Goal: Find specific page/section: Find specific page/section

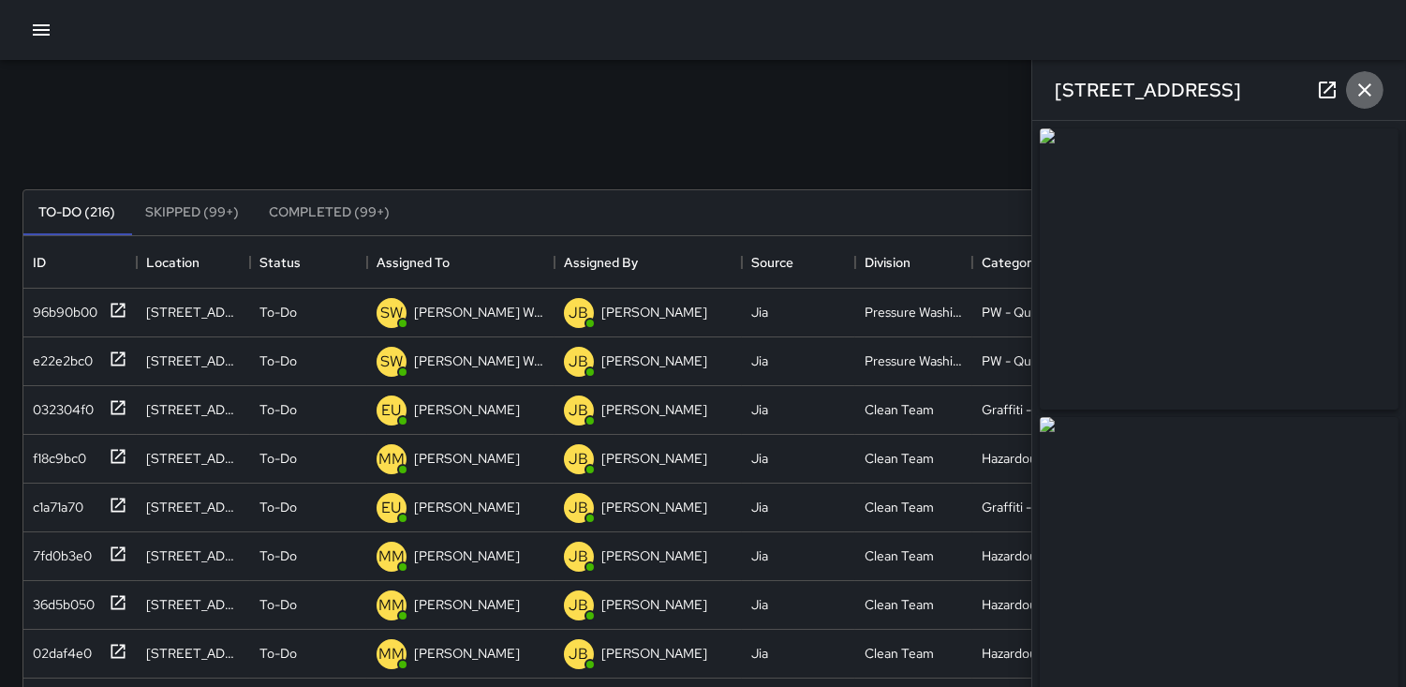
click at [1373, 86] on icon "button" at bounding box center [1365, 90] width 22 height 22
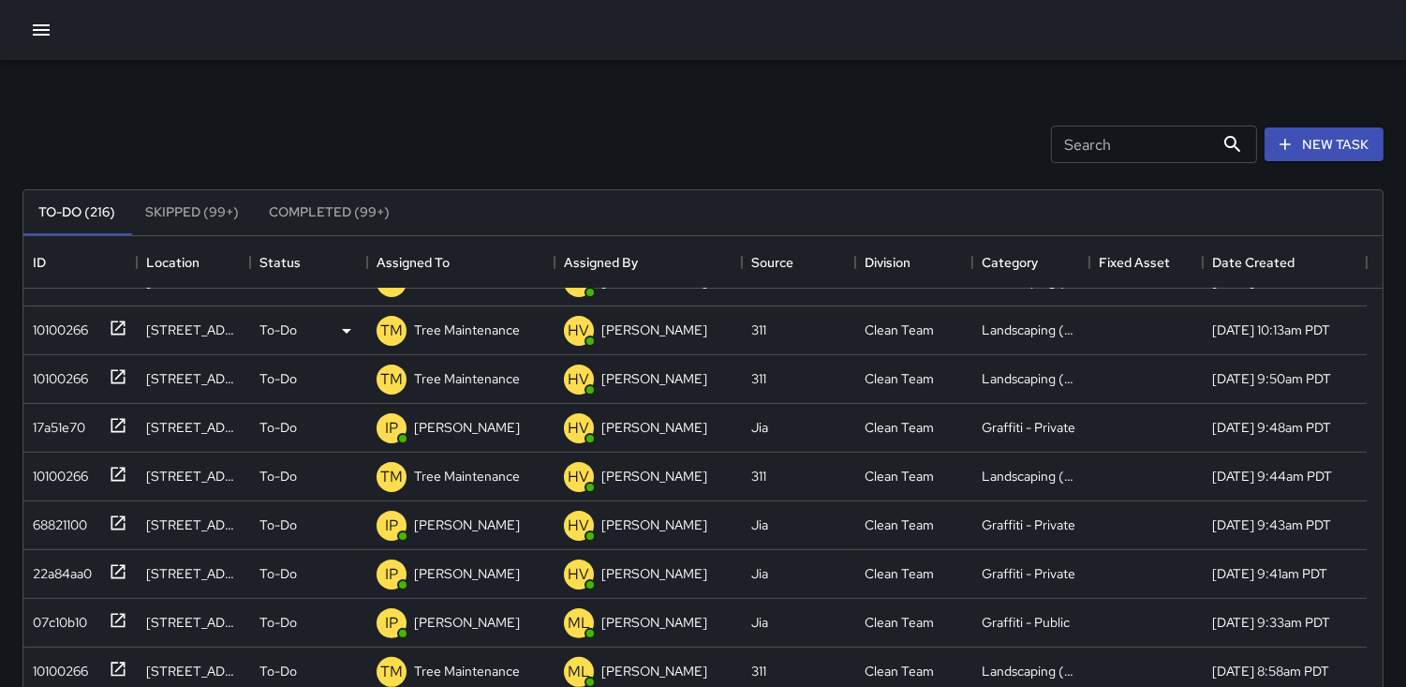
scroll to position [1353, 0]
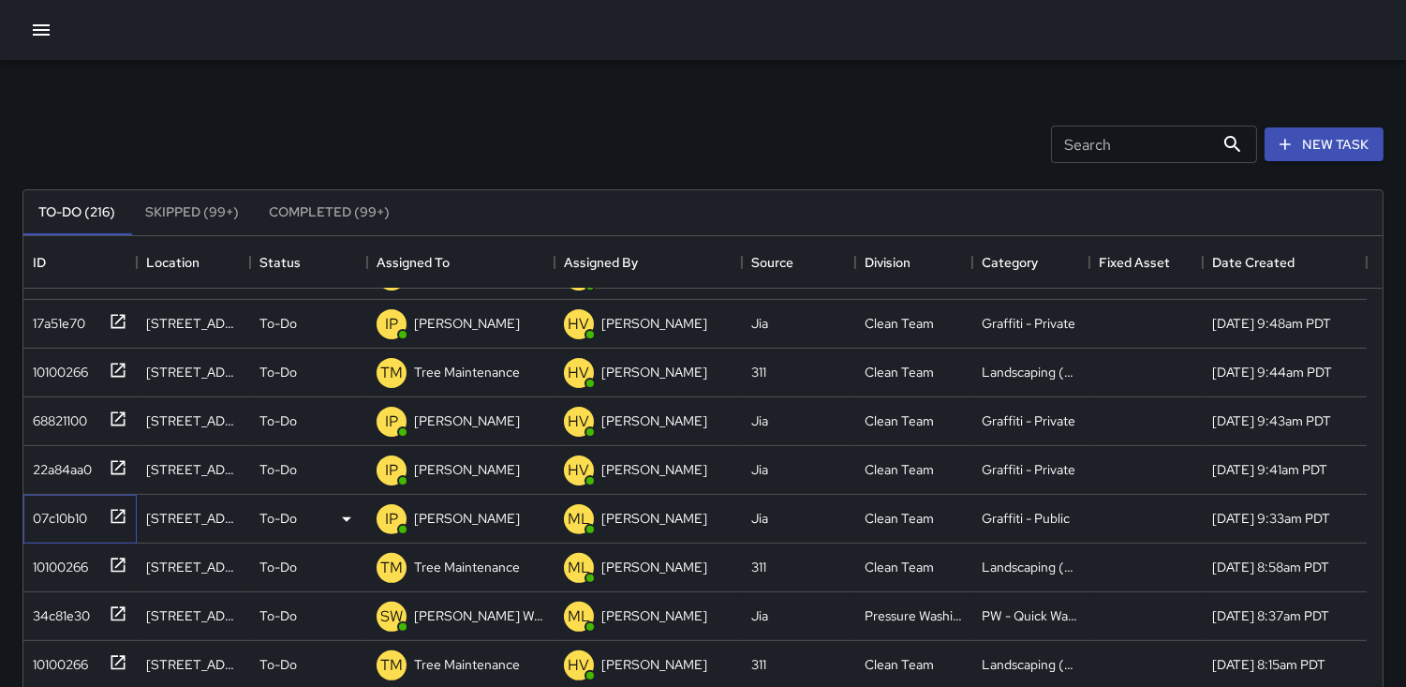
click at [71, 503] on div "07c10b10" at bounding box center [56, 514] width 62 height 26
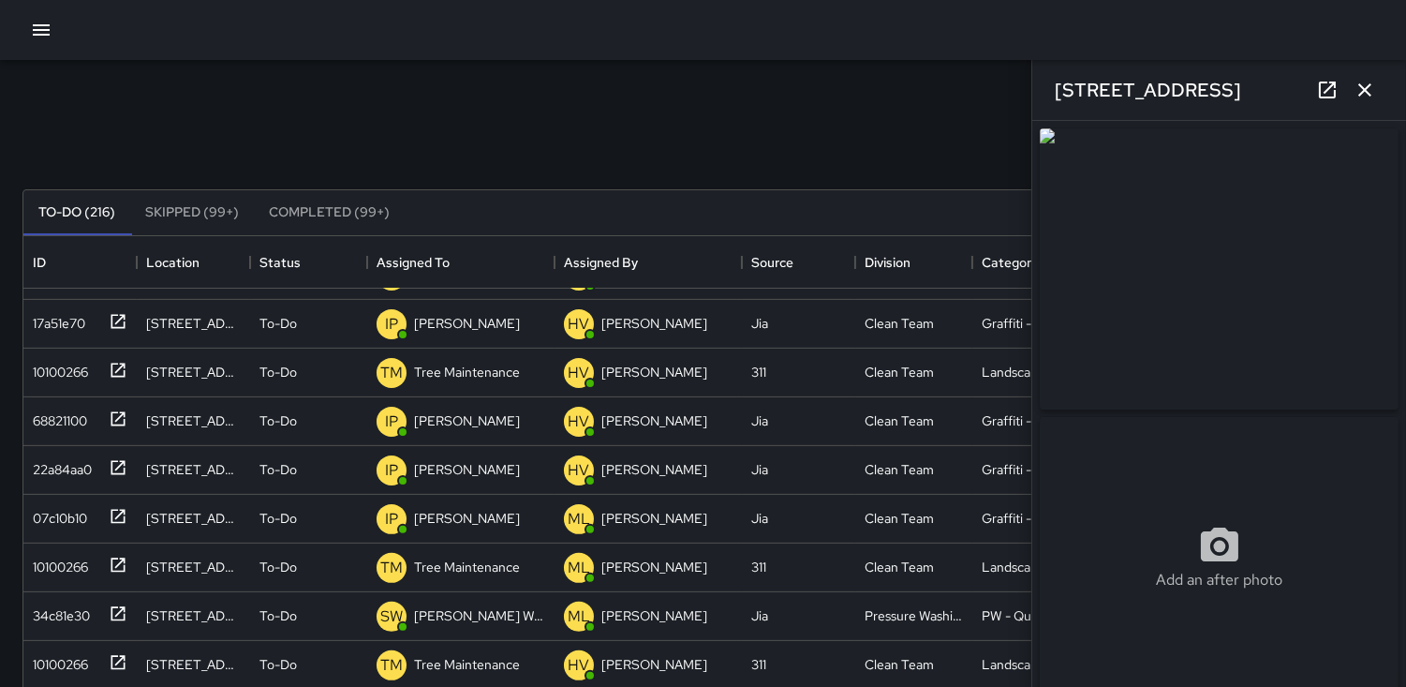
click at [1366, 94] on icon "button" at bounding box center [1365, 90] width 22 height 22
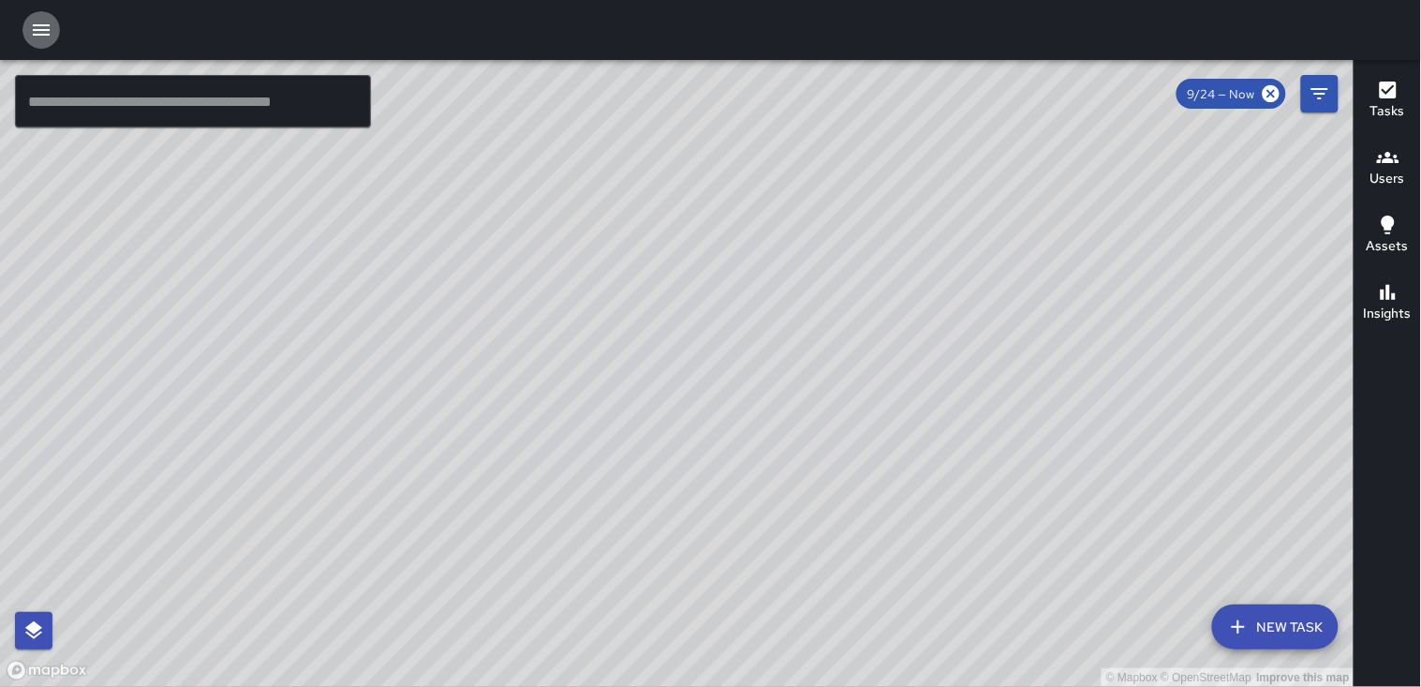
click at [39, 29] on icon "button" at bounding box center [41, 29] width 17 height 11
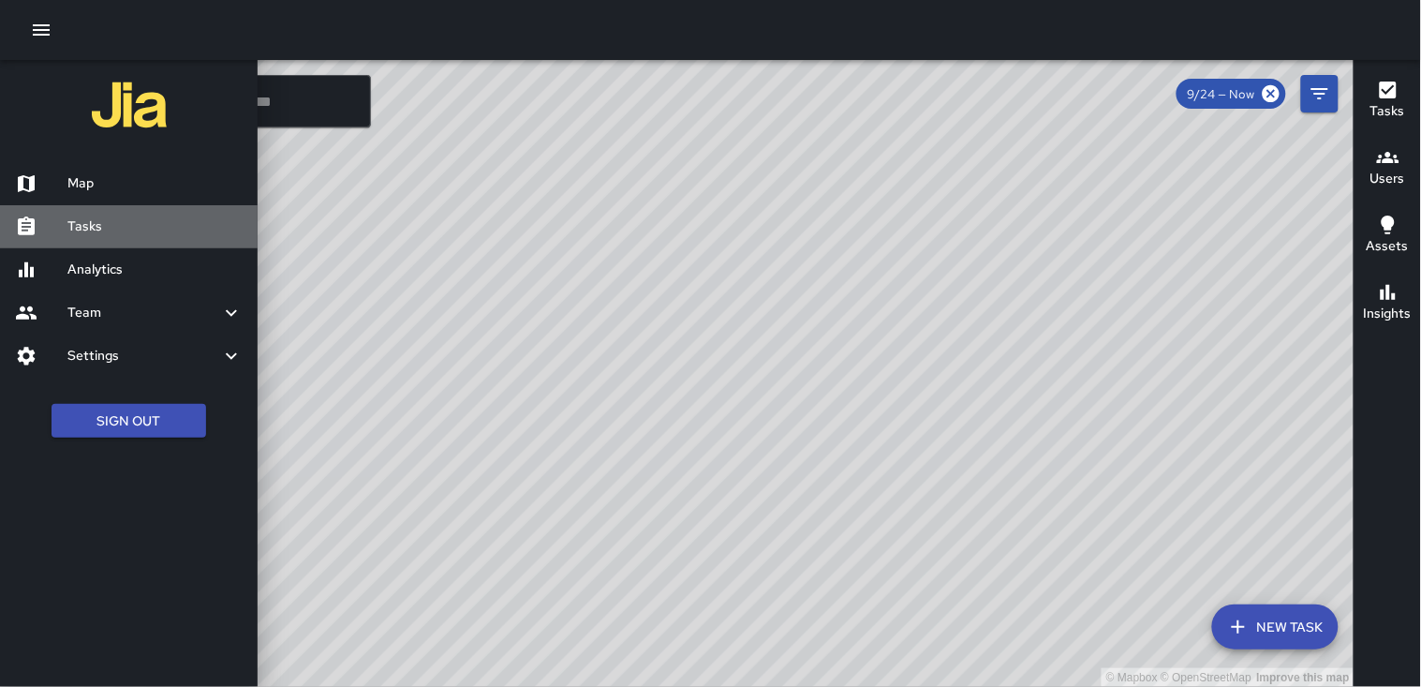
click at [88, 216] on h6 "Tasks" at bounding box center [154, 226] width 175 height 21
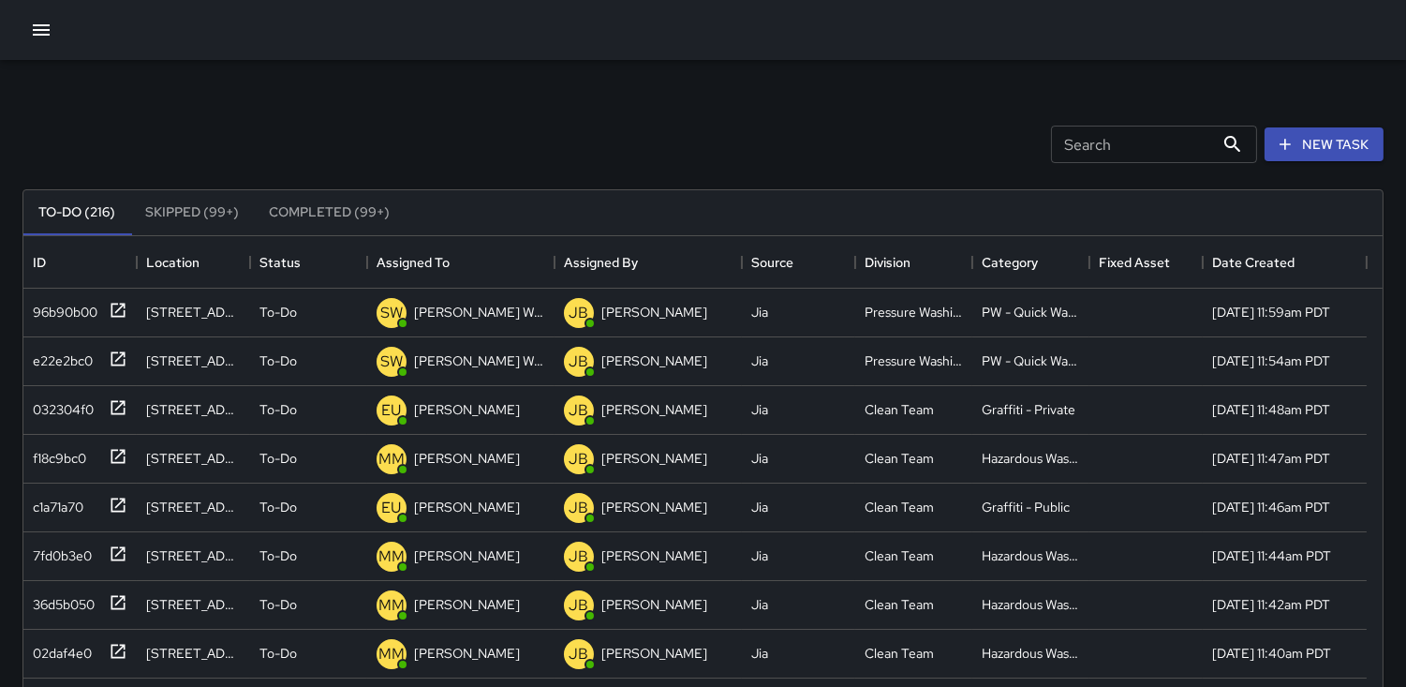
scroll to position [778, 1343]
